Goal: Find specific fact: Find specific fact

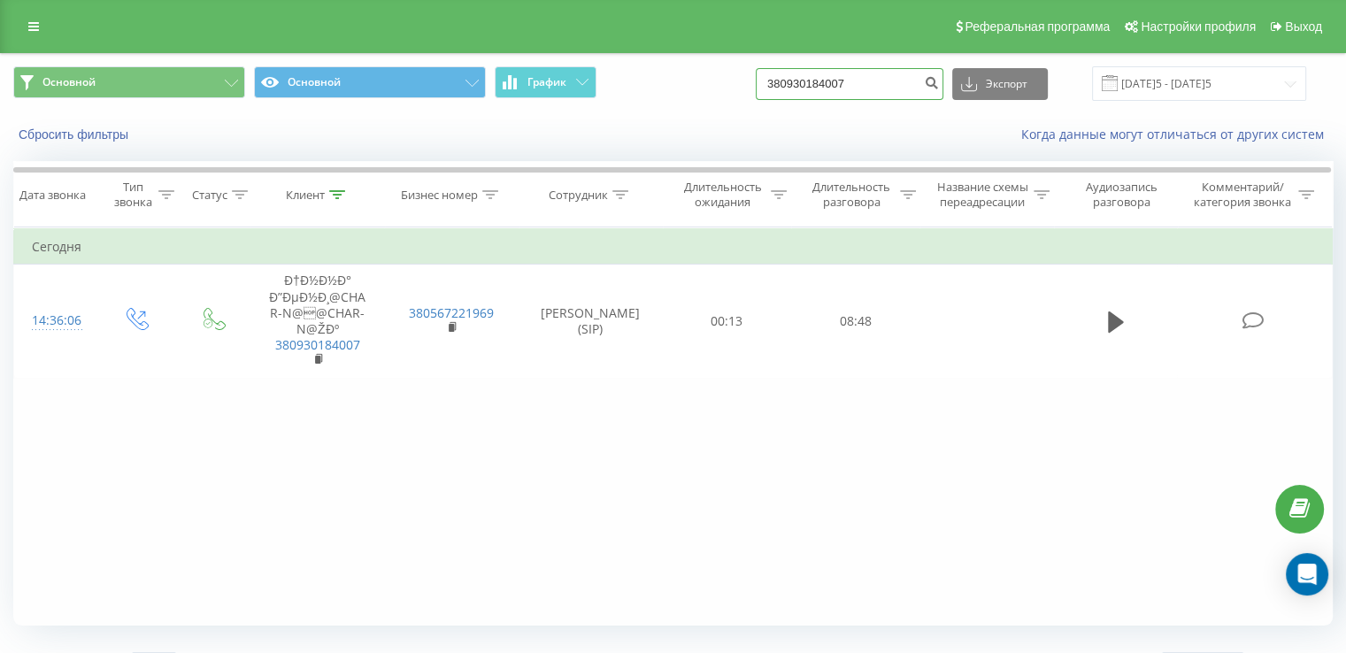
click at [811, 80] on input "380930184007" at bounding box center [850, 84] width 188 height 32
paste input "[PHONE_NUMBER]"
click at [796, 83] on input "[PHONE_NUMBER]" at bounding box center [850, 84] width 188 height 32
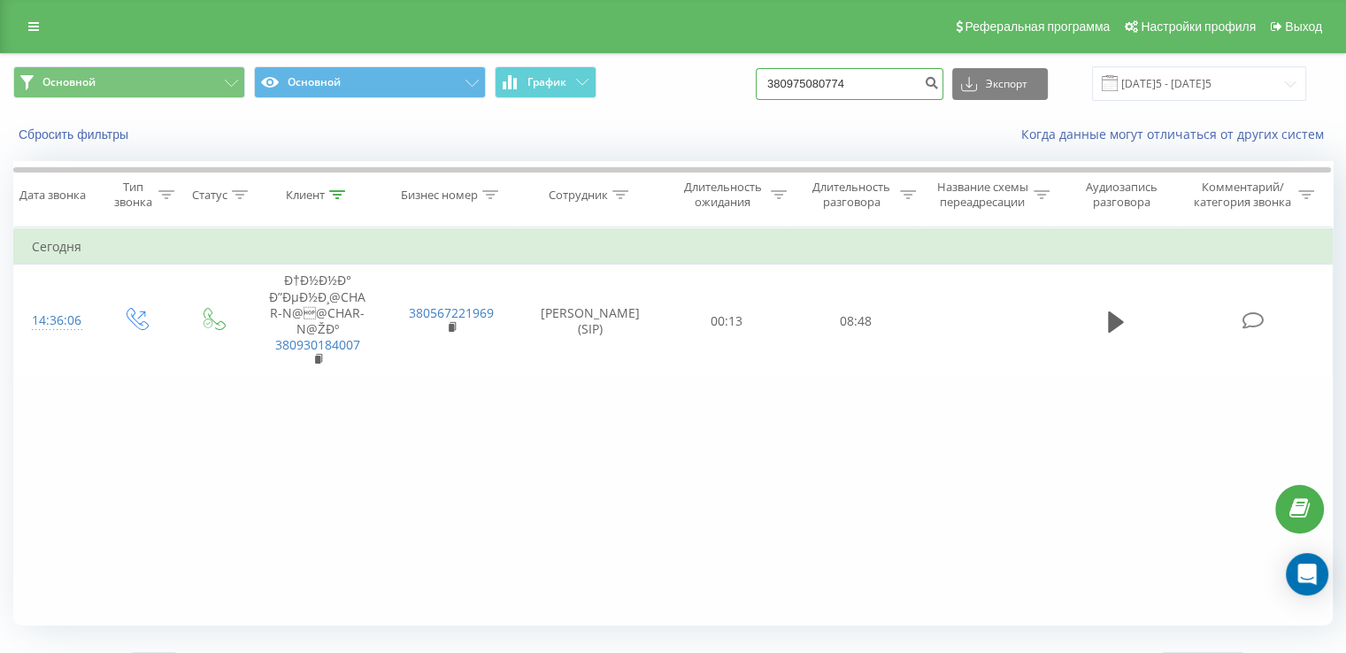
type input "380975080774"
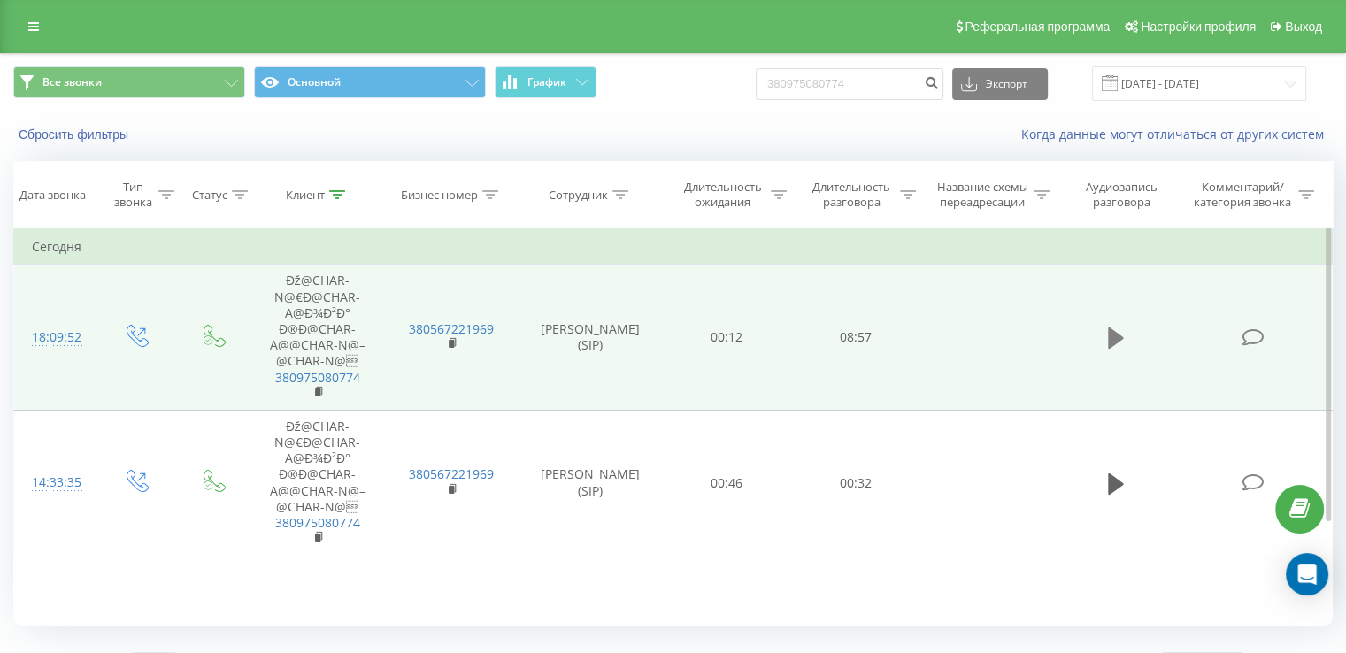
click at [1118, 335] on icon at bounding box center [1116, 337] width 16 height 21
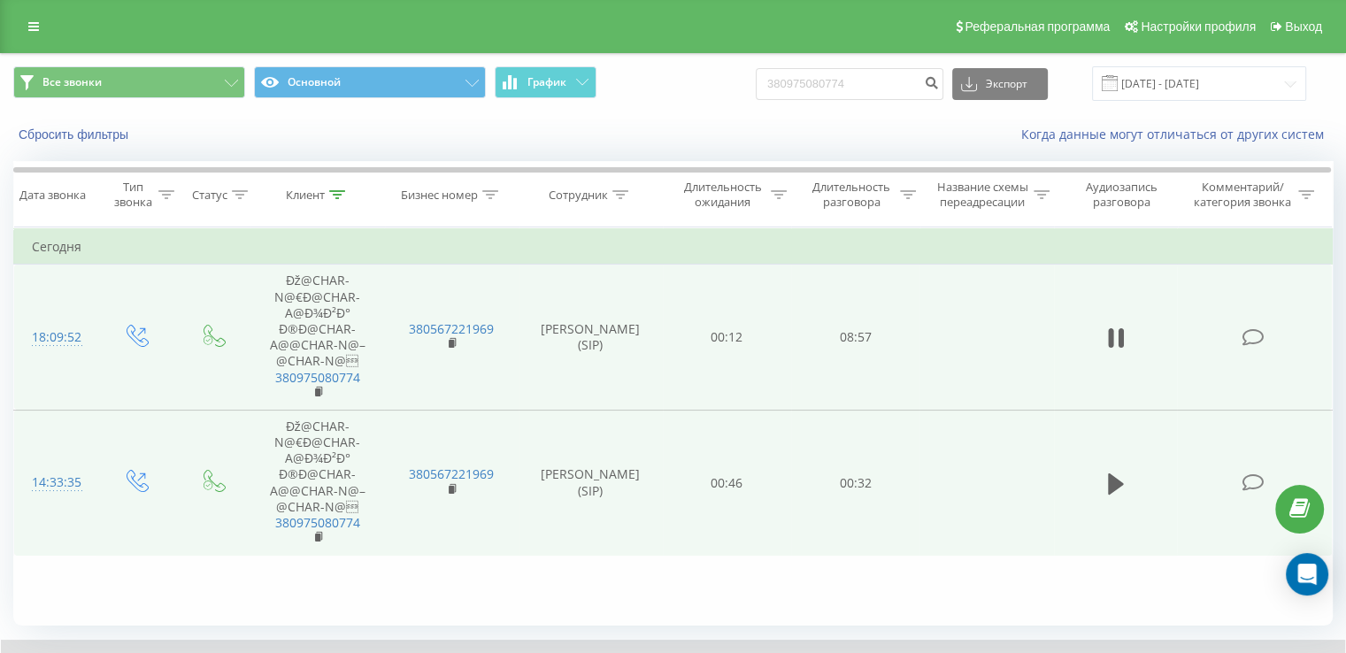
scroll to position [106, 0]
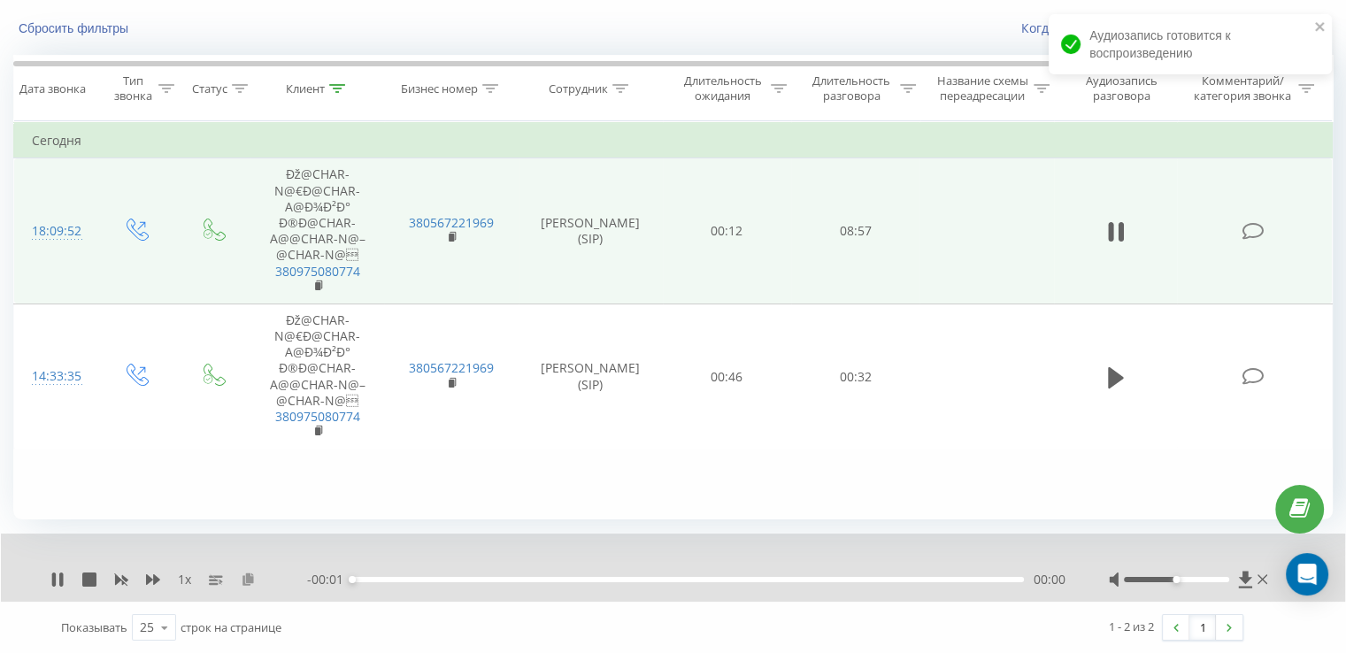
click at [248, 574] on icon at bounding box center [248, 579] width 15 height 12
click at [49, 574] on div "1 x - 08:57 00:00 00:00" at bounding box center [673, 568] width 1344 height 68
click at [55, 575] on icon at bounding box center [54, 580] width 4 height 14
